Goal: Information Seeking & Learning: Learn about a topic

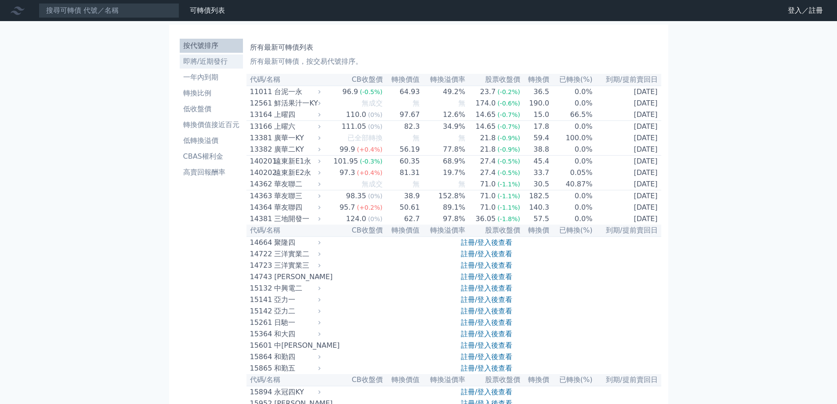
click at [207, 60] on li "即將/近期發行" at bounding box center [211, 61] width 63 height 11
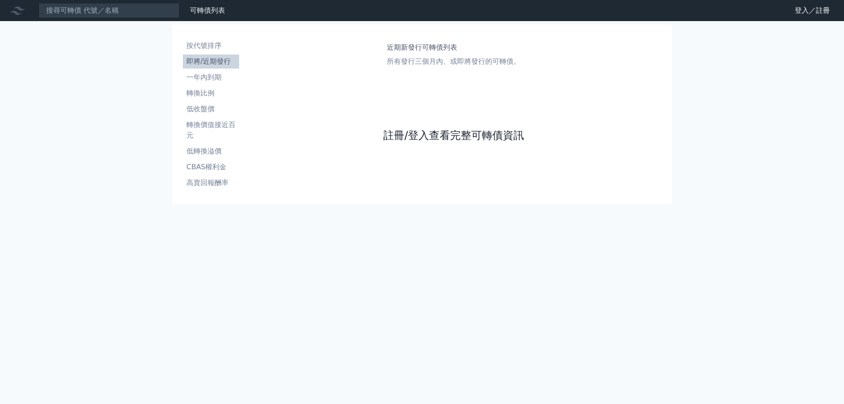
click at [468, 134] on link "註冊/登入查看完整可轉債資訊" at bounding box center [453, 135] width 141 height 14
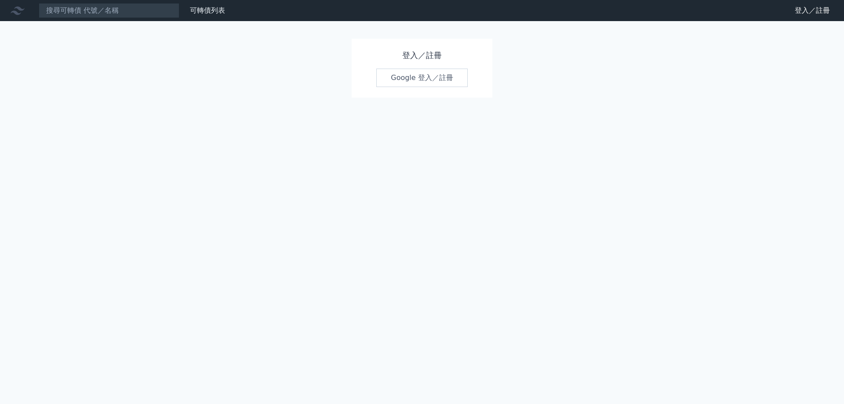
click at [430, 80] on link "Google 登入／註冊" at bounding box center [421, 78] width 91 height 18
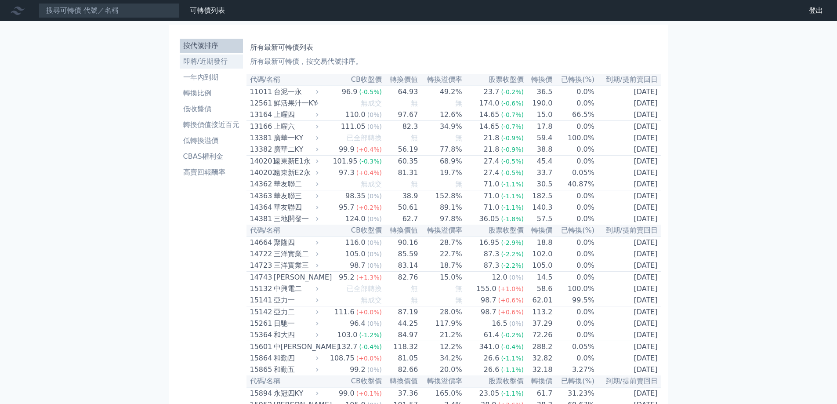
click at [211, 63] on li "即將/近期發行" at bounding box center [211, 61] width 63 height 11
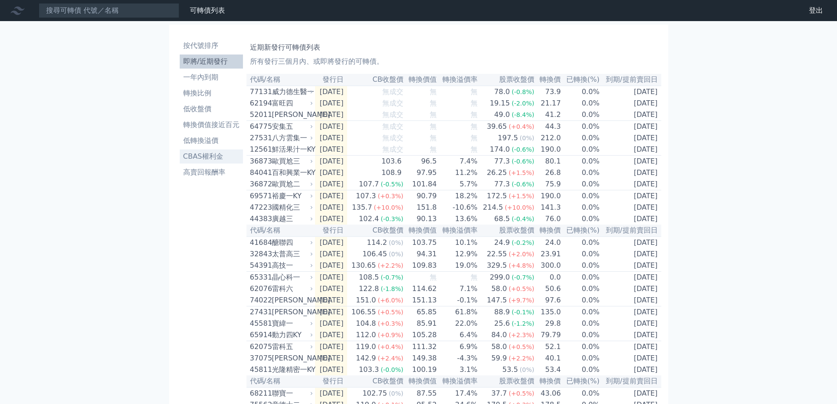
click at [223, 162] on link "CBAS權利金" at bounding box center [211, 156] width 63 height 14
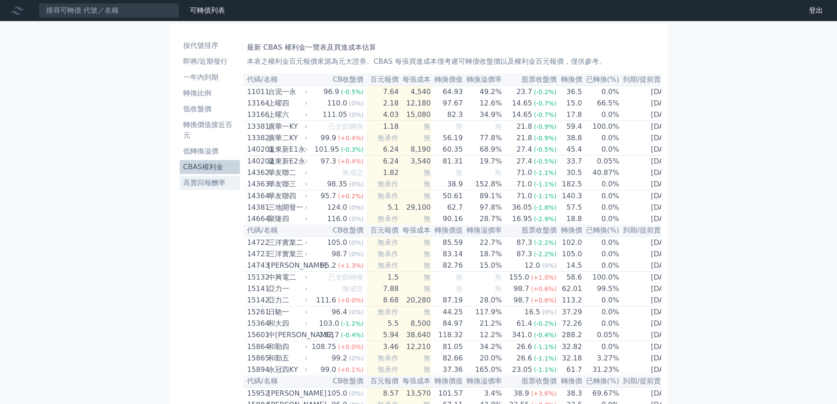
click at [195, 182] on li "高賣回報酬率" at bounding box center [210, 183] width 61 height 11
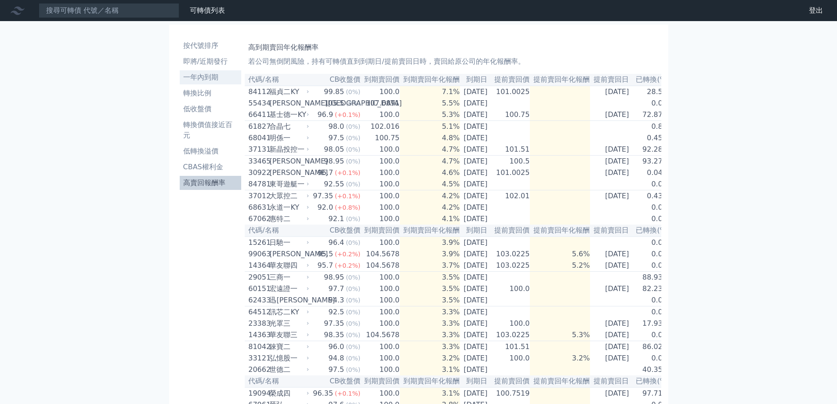
click at [202, 80] on li "一年內到期" at bounding box center [211, 77] width 62 height 11
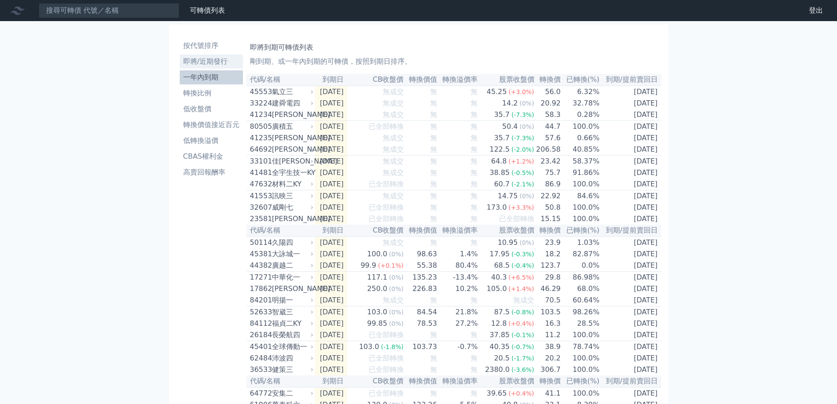
click at [215, 58] on li "即將/近期發行" at bounding box center [211, 61] width 63 height 11
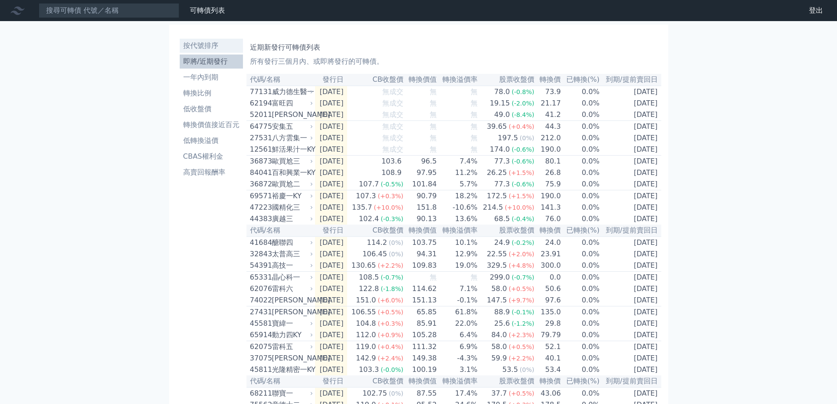
click at [215, 45] on li "按代號排序" at bounding box center [211, 45] width 63 height 11
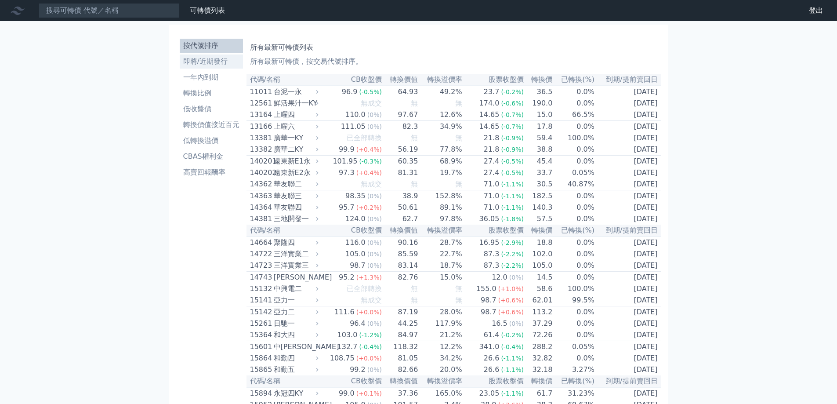
click at [221, 63] on li "即將/近期發行" at bounding box center [211, 61] width 63 height 11
